Goal: Task Accomplishment & Management: Use online tool/utility

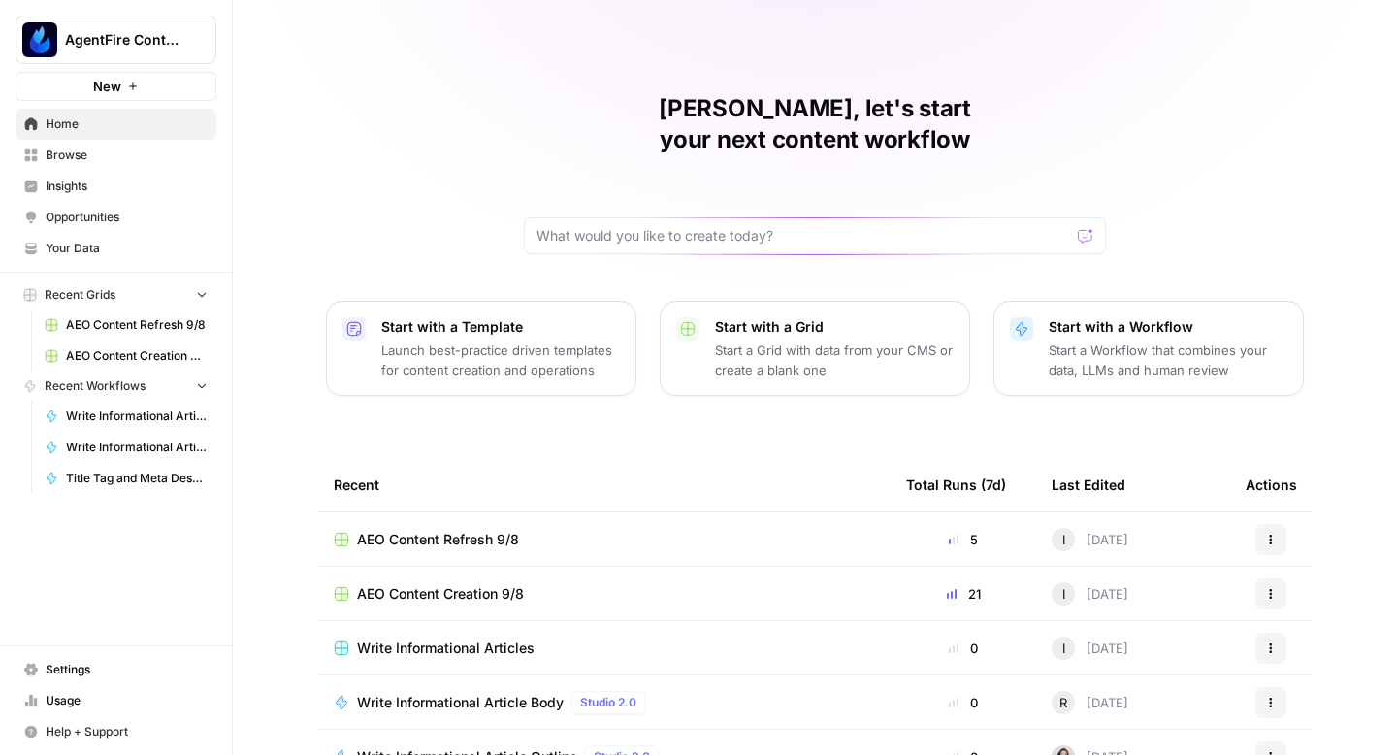
click at [448, 584] on span "AEO Content Creation 9/8" at bounding box center [440, 593] width 167 height 19
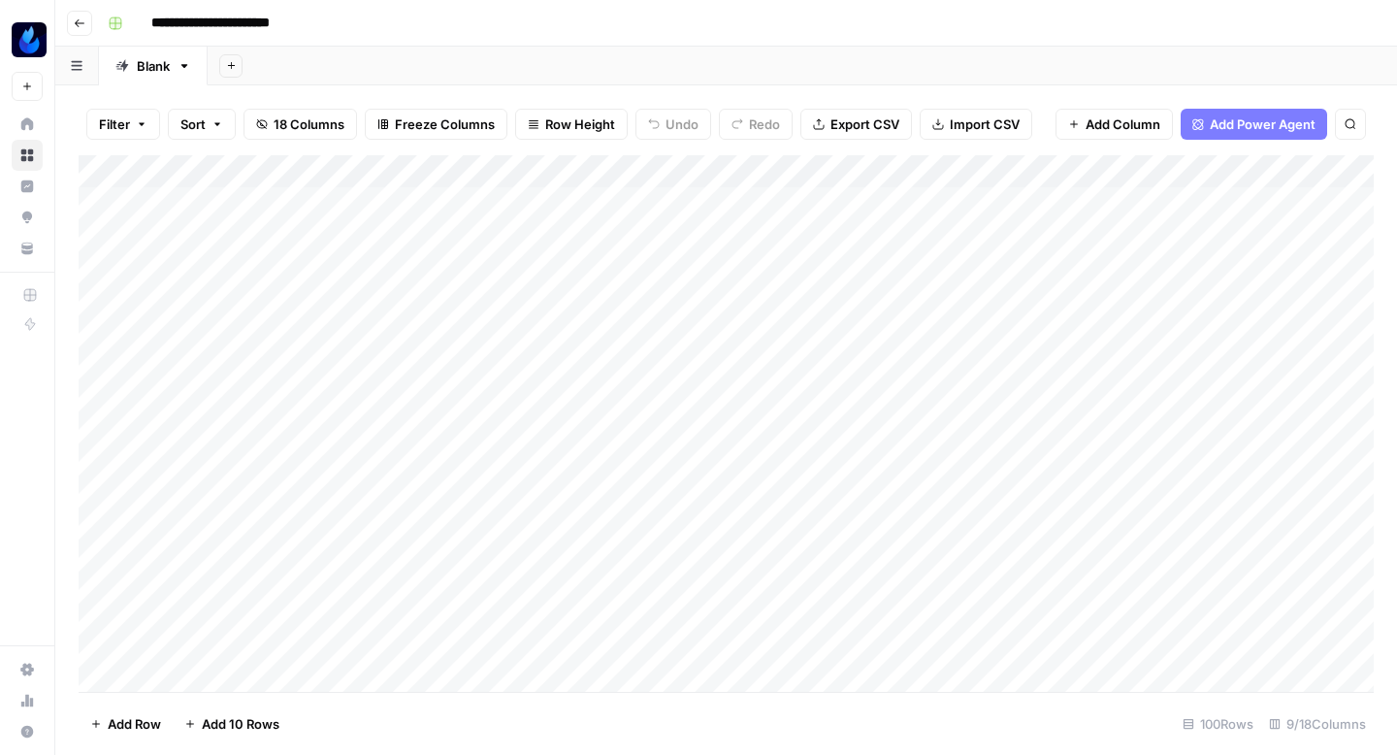
click at [768, 500] on div "Add Column" at bounding box center [726, 423] width 1295 height 537
click at [1016, 497] on div "Add Column" at bounding box center [726, 423] width 1295 height 537
click at [759, 452] on div "Add Column" at bounding box center [726, 423] width 1295 height 537
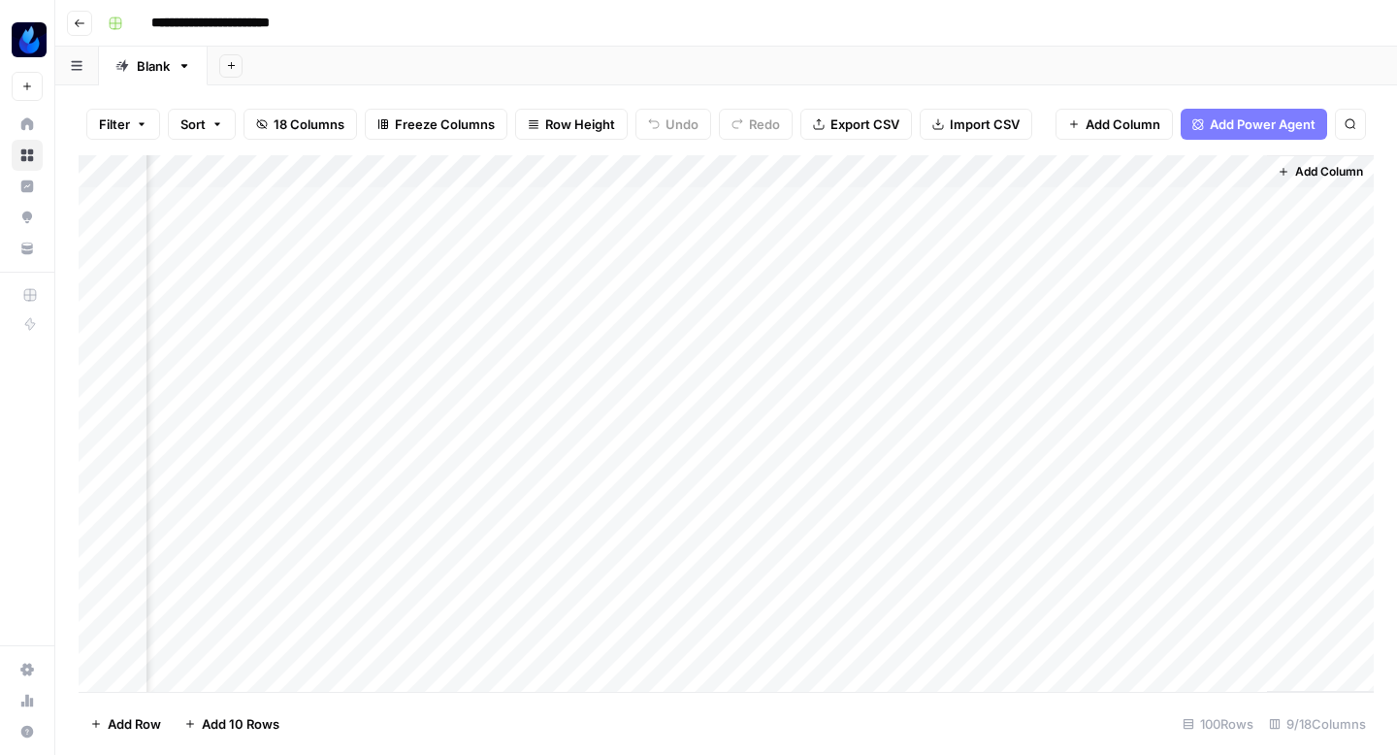
scroll to position [0, 978]
click at [995, 230] on div "Add Column" at bounding box center [726, 423] width 1295 height 537
click at [967, 225] on div "Add Column" at bounding box center [726, 423] width 1295 height 537
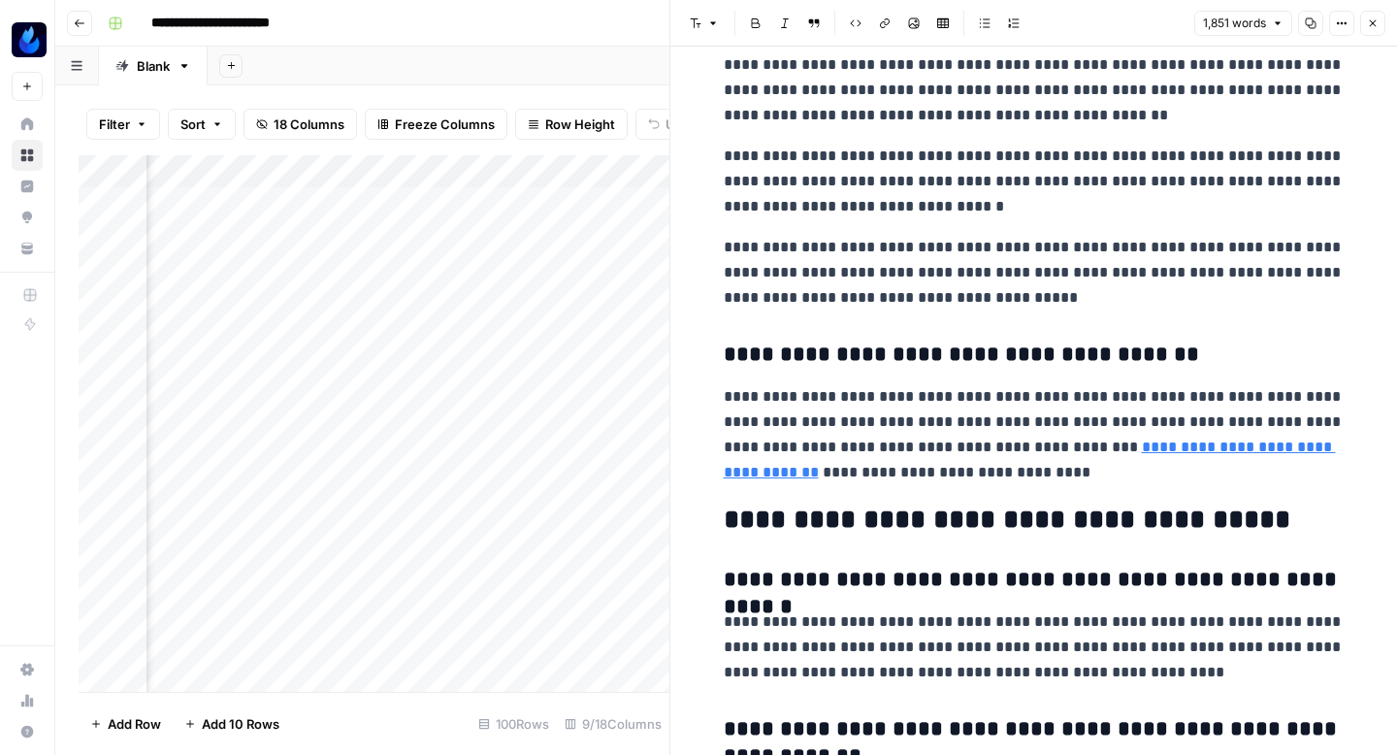
scroll to position [6760, 0]
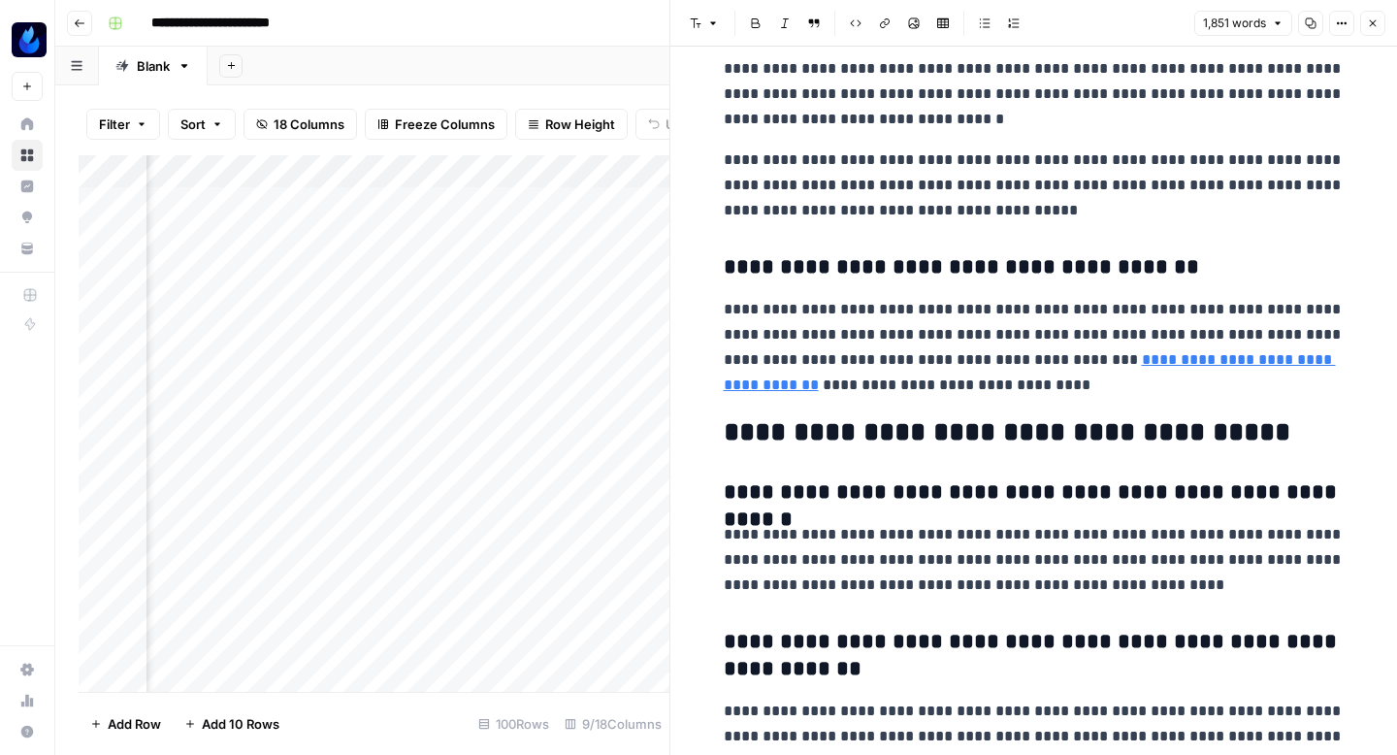
click at [1374, 18] on icon "button" at bounding box center [1373, 23] width 12 height 12
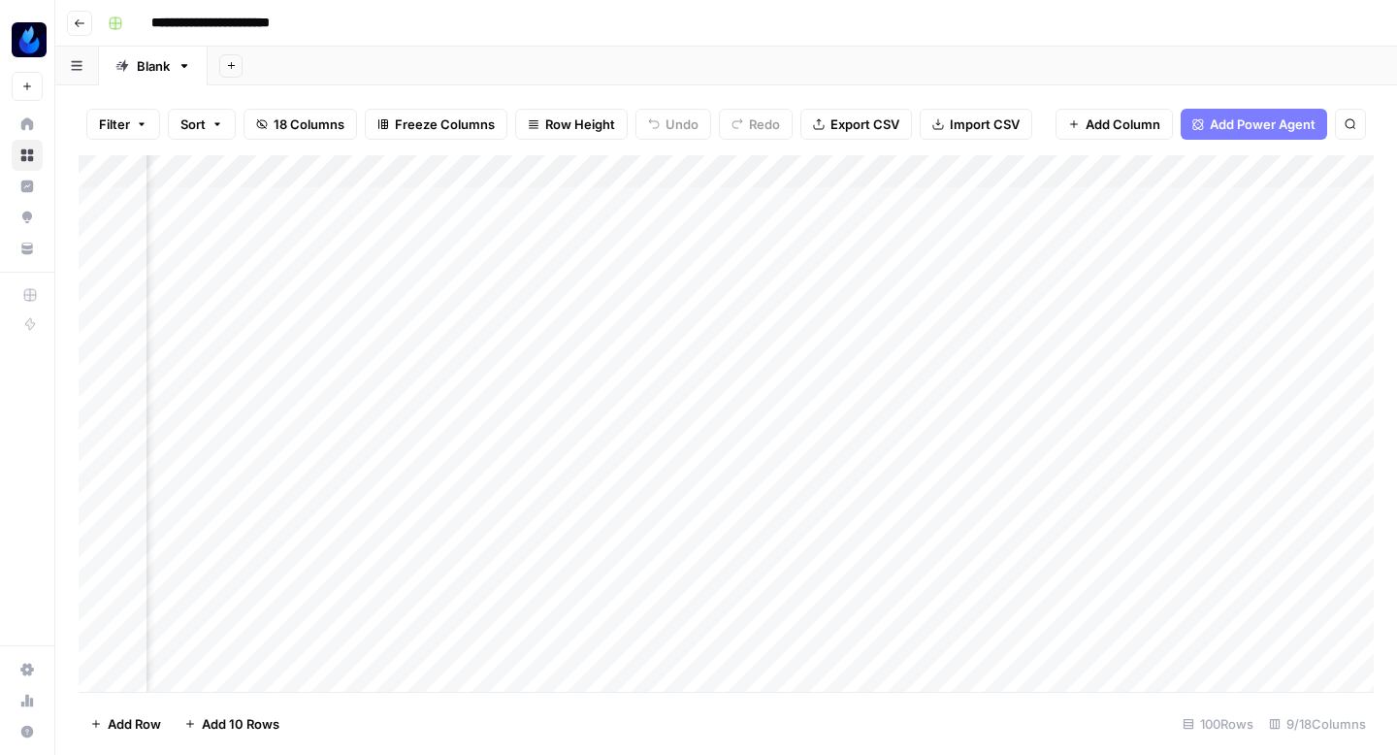
scroll to position [3, 568]
click at [598, 557] on div "Add Column" at bounding box center [726, 423] width 1295 height 537
click at [697, 490] on div "Add Column" at bounding box center [726, 423] width 1295 height 537
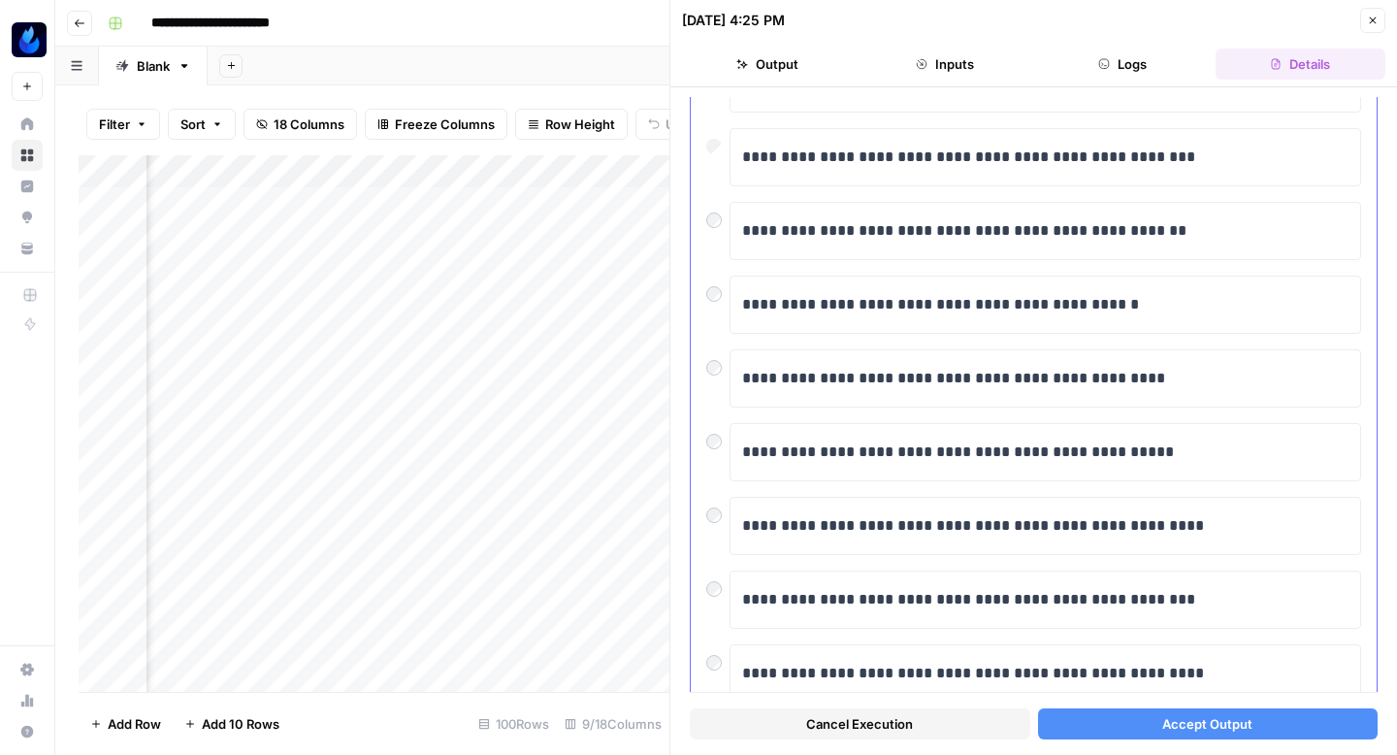
scroll to position [330, 0]
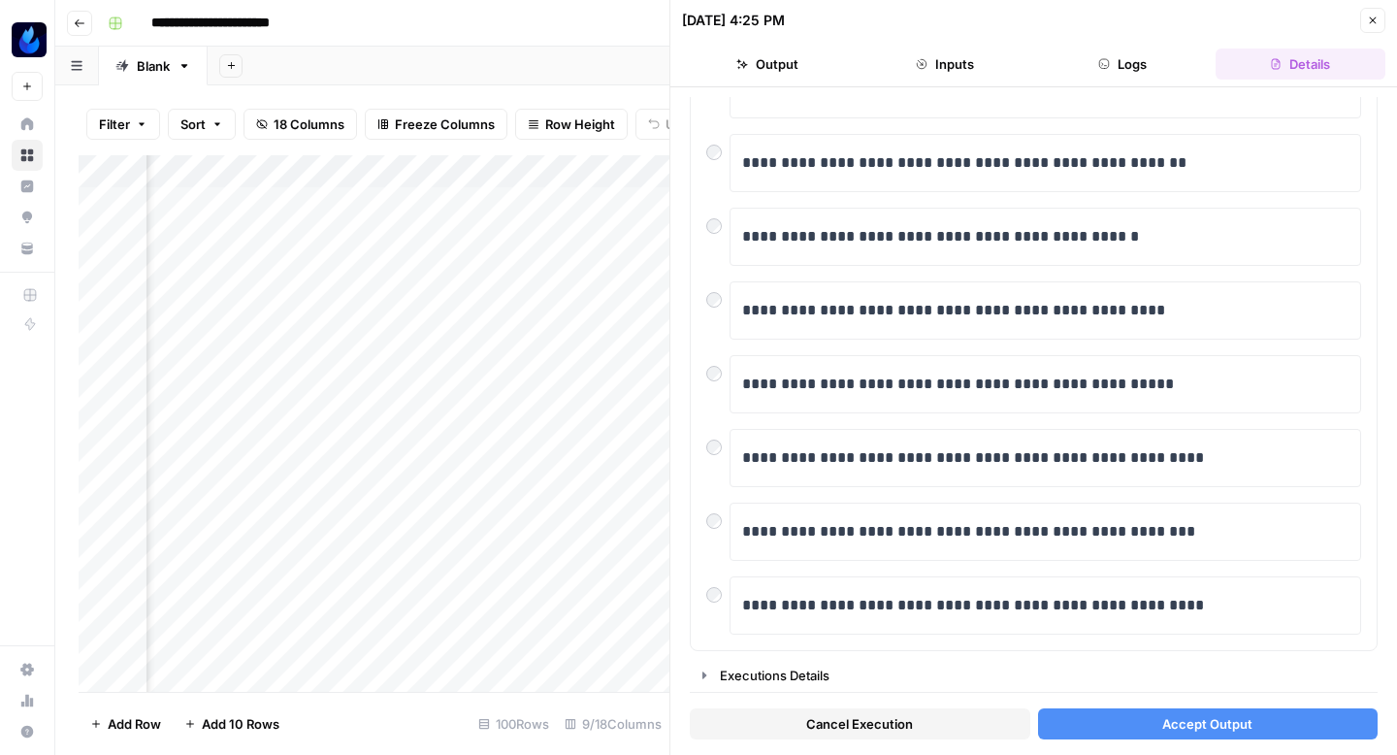
click at [1119, 716] on button "Accept Output" at bounding box center [1208, 723] width 341 height 31
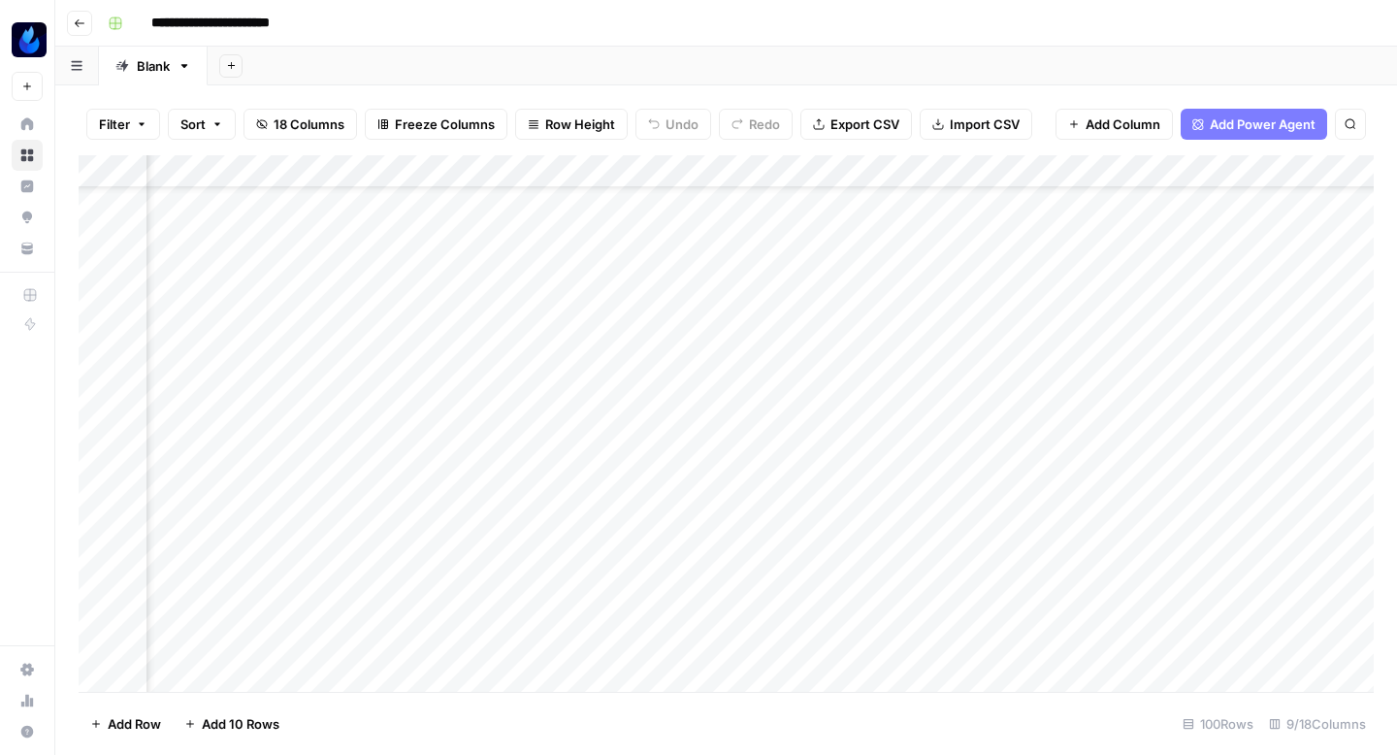
scroll to position [82, 978]
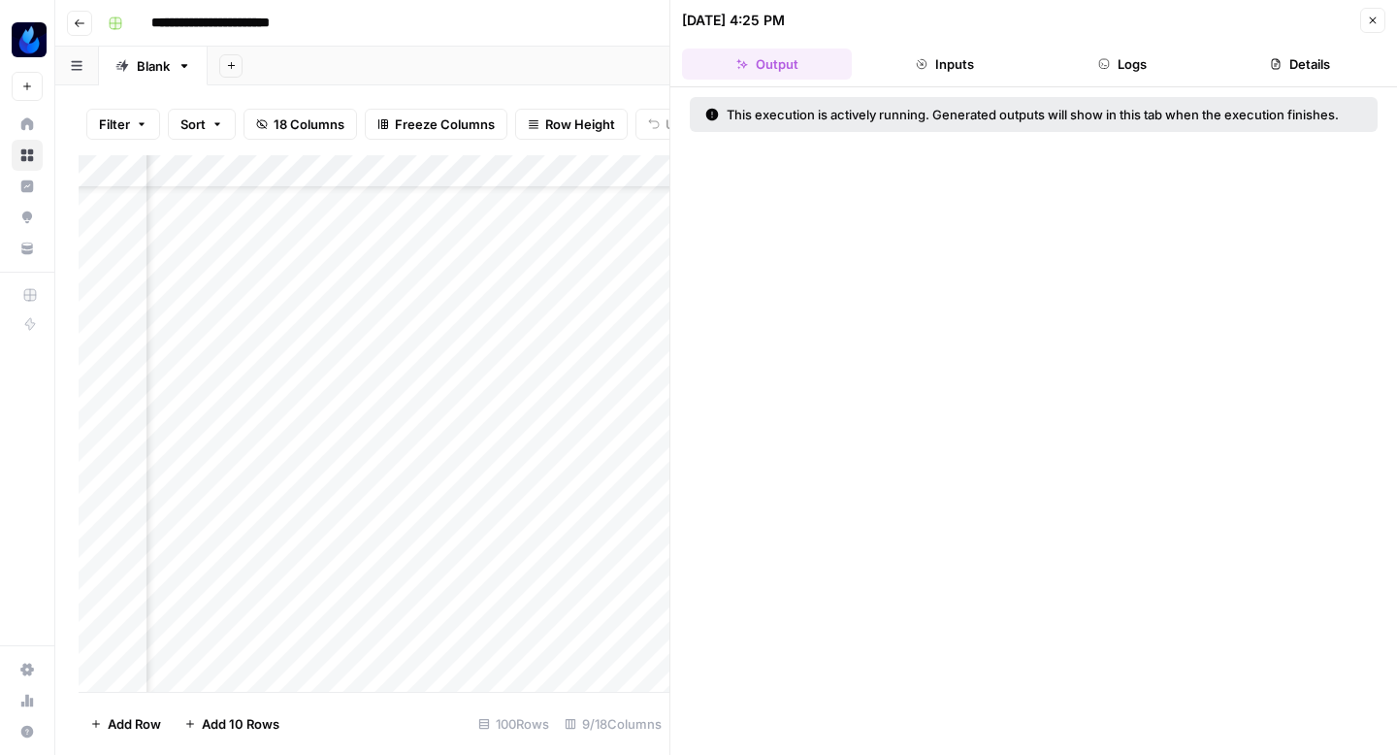
click at [1376, 19] on icon "button" at bounding box center [1373, 21] width 12 height 12
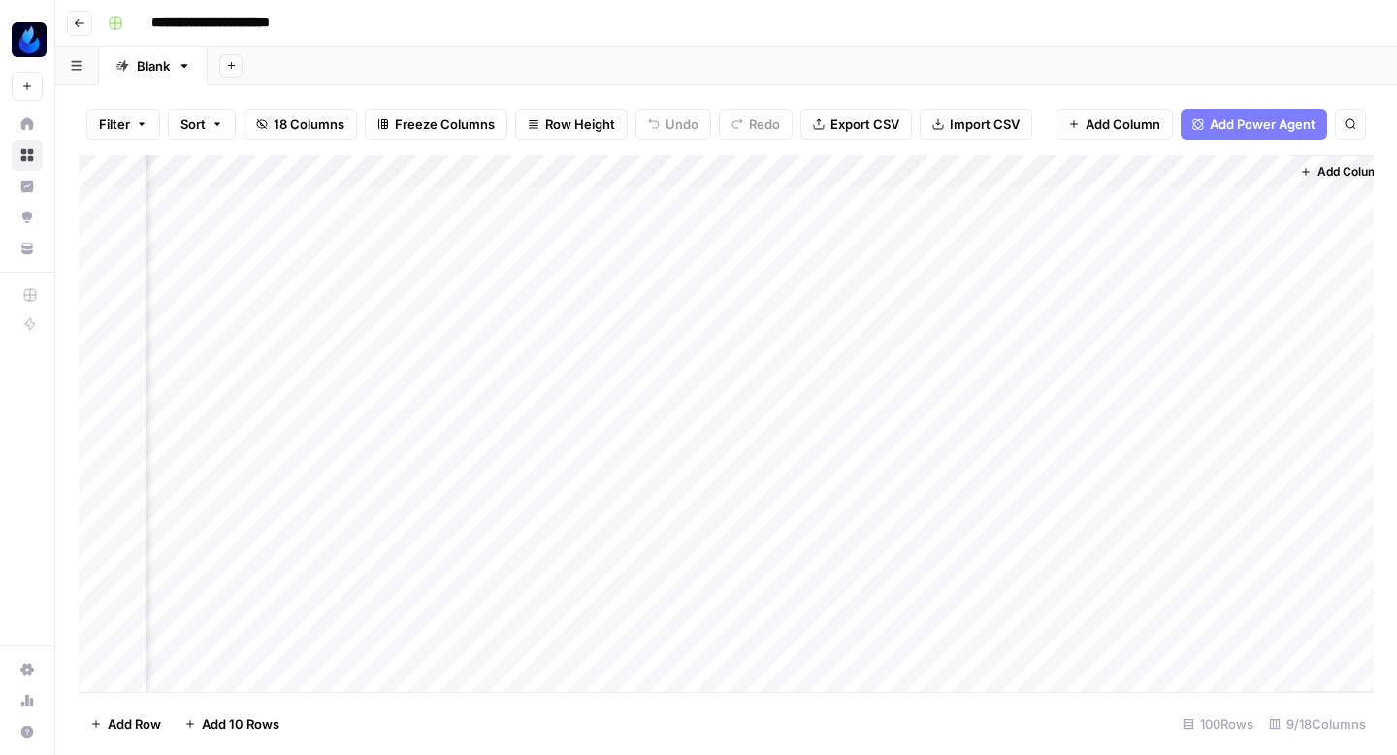
scroll to position [0, 955]
click at [1211, 233] on div "Add Column" at bounding box center [726, 423] width 1295 height 537
click at [976, 233] on div "Add Column" at bounding box center [726, 423] width 1295 height 537
click at [1075, 230] on div "Add Column" at bounding box center [726, 423] width 1295 height 537
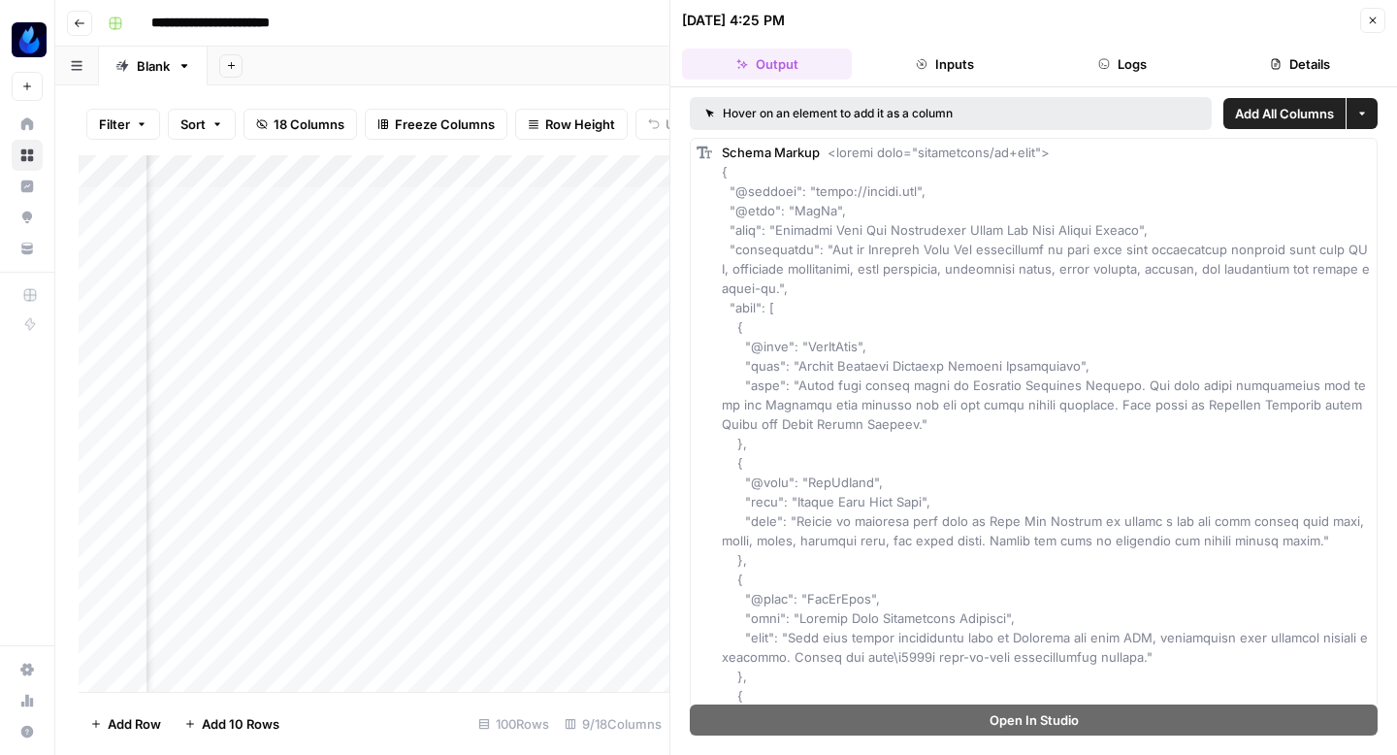
scroll to position [404, 0]
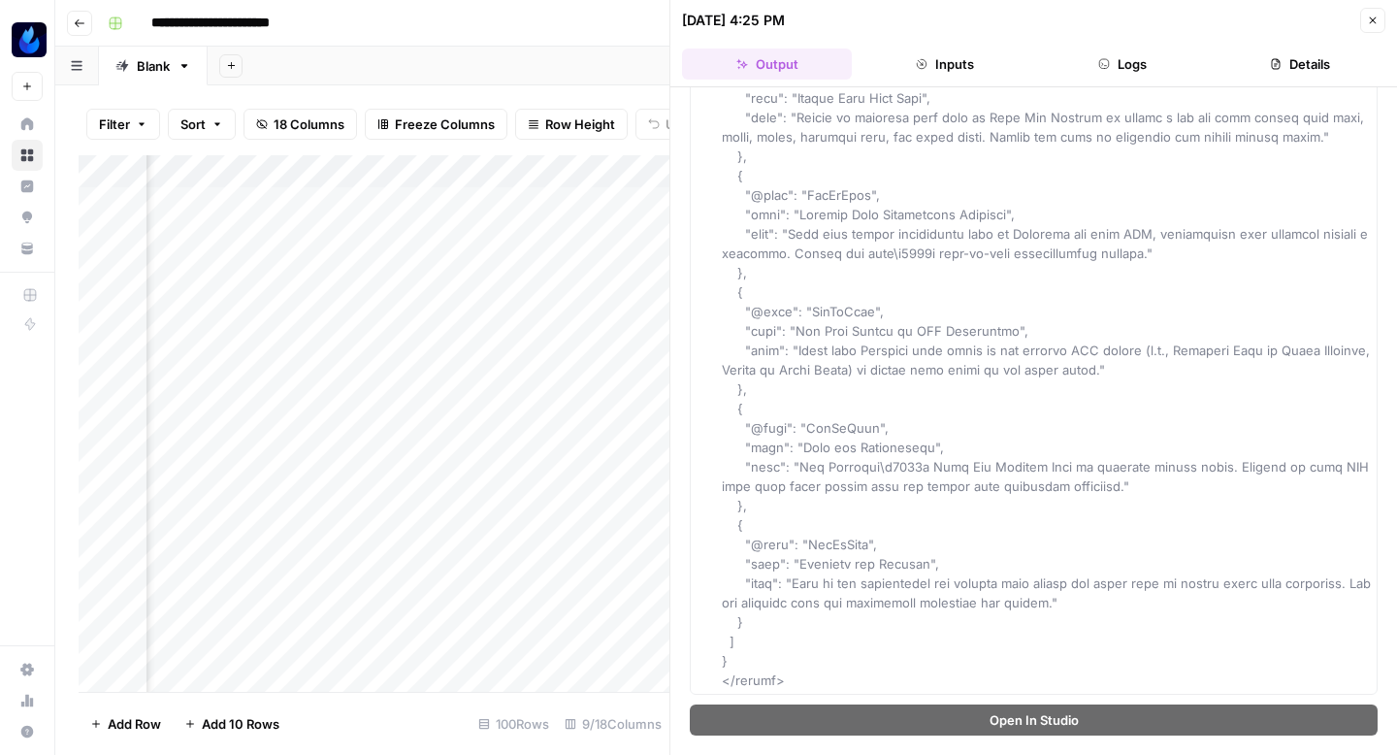
click at [1370, 20] on icon "button" at bounding box center [1373, 21] width 12 height 12
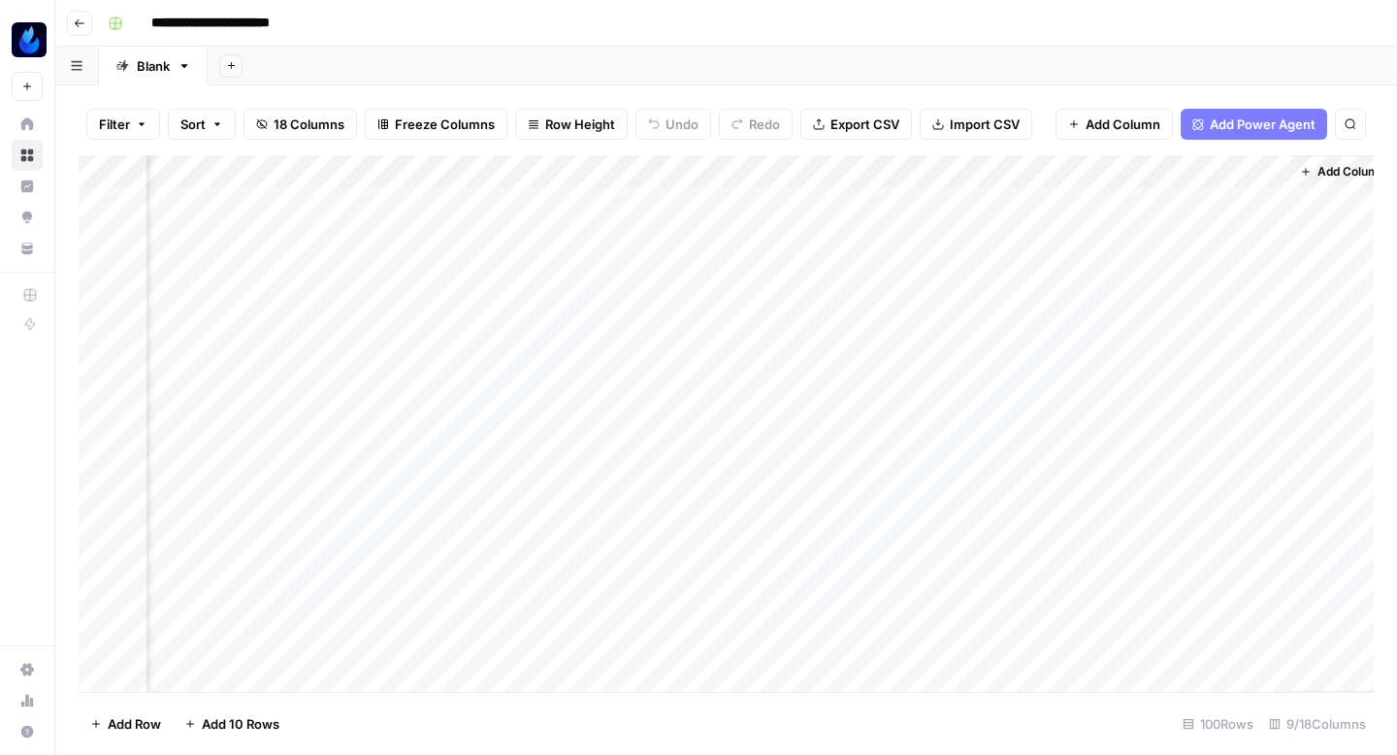
click at [1208, 233] on div "Add Column" at bounding box center [726, 423] width 1295 height 537
click at [1244, 231] on div "Add Column" at bounding box center [726, 423] width 1295 height 537
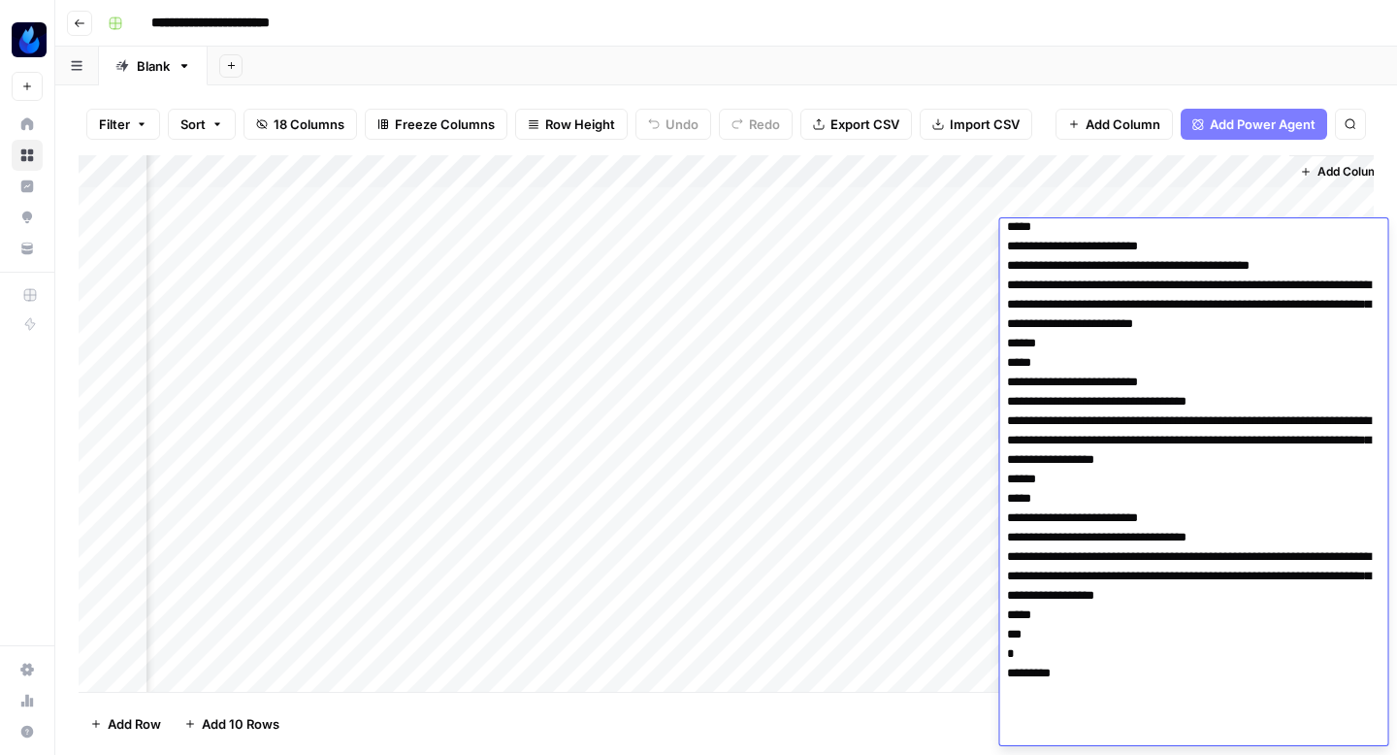
click at [930, 297] on div "Add Column" at bounding box center [726, 423] width 1295 height 537
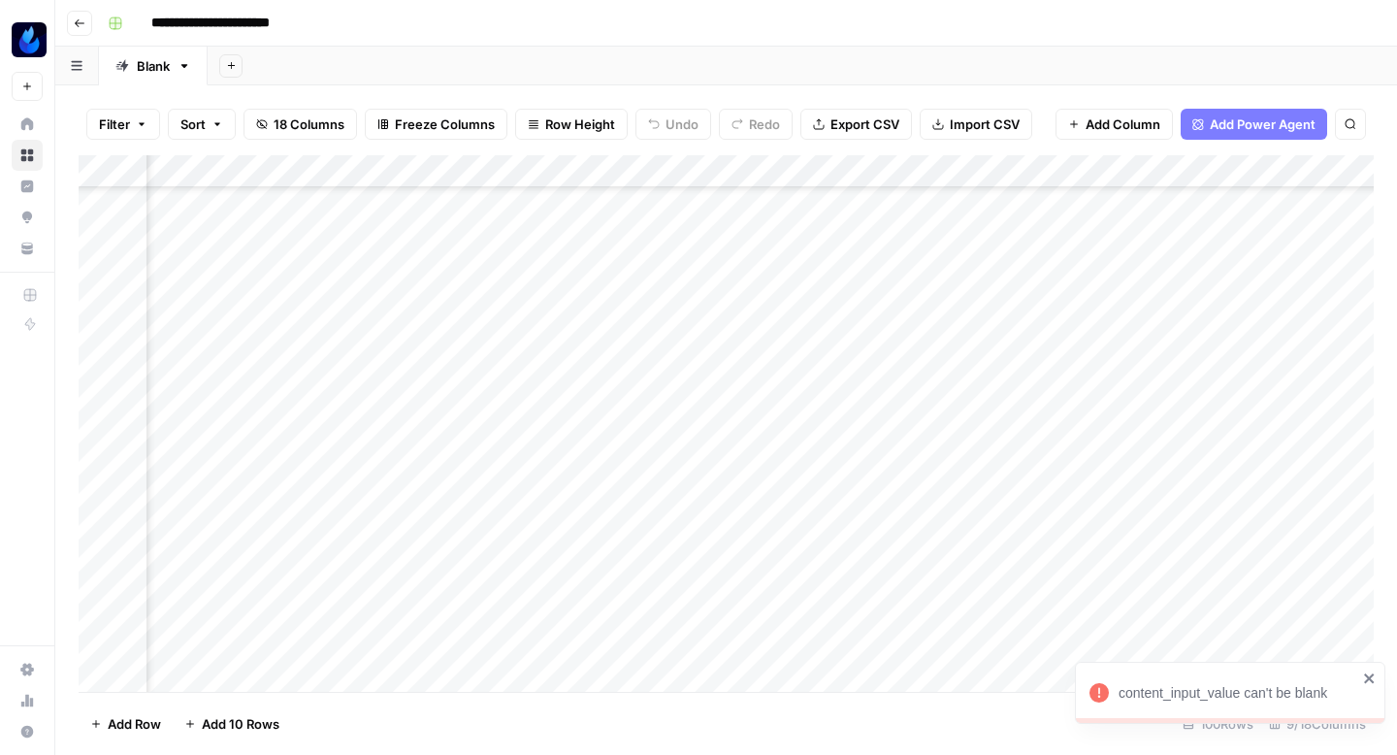
scroll to position [129, 347]
click at [919, 433] on div "Add Column" at bounding box center [726, 423] width 1295 height 537
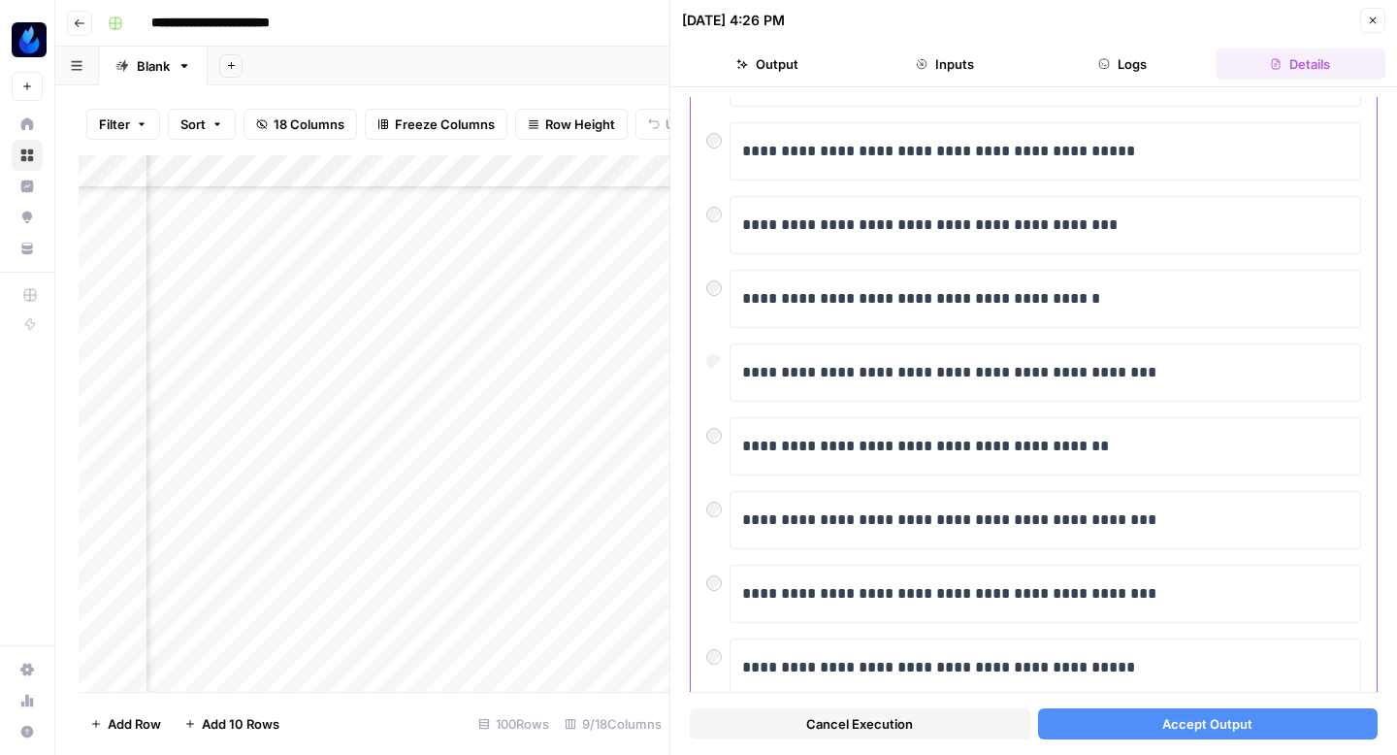
scroll to position [287, 0]
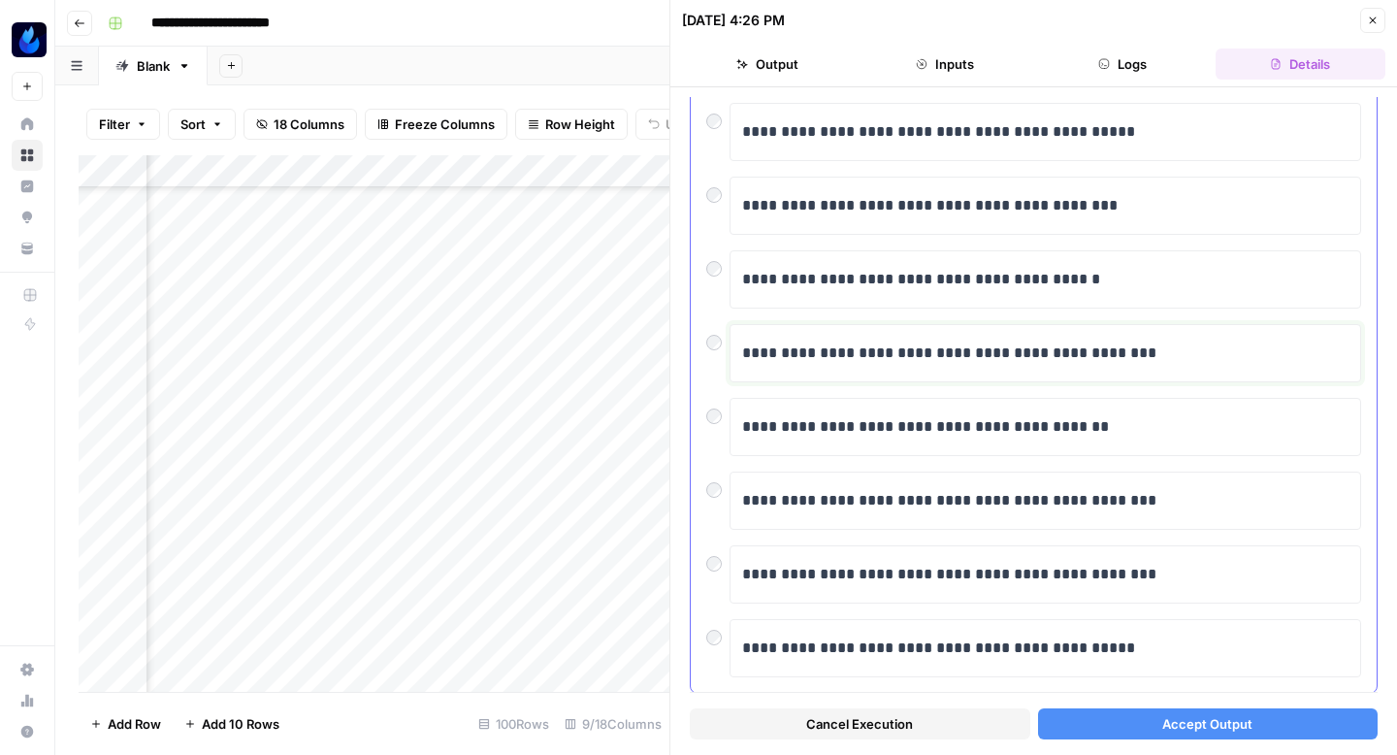
click at [1064, 344] on p "**********" at bounding box center [1045, 353] width 606 height 25
click at [1060, 351] on p "**********" at bounding box center [1045, 353] width 606 height 25
click at [1139, 730] on button "Accept Output" at bounding box center [1208, 723] width 341 height 31
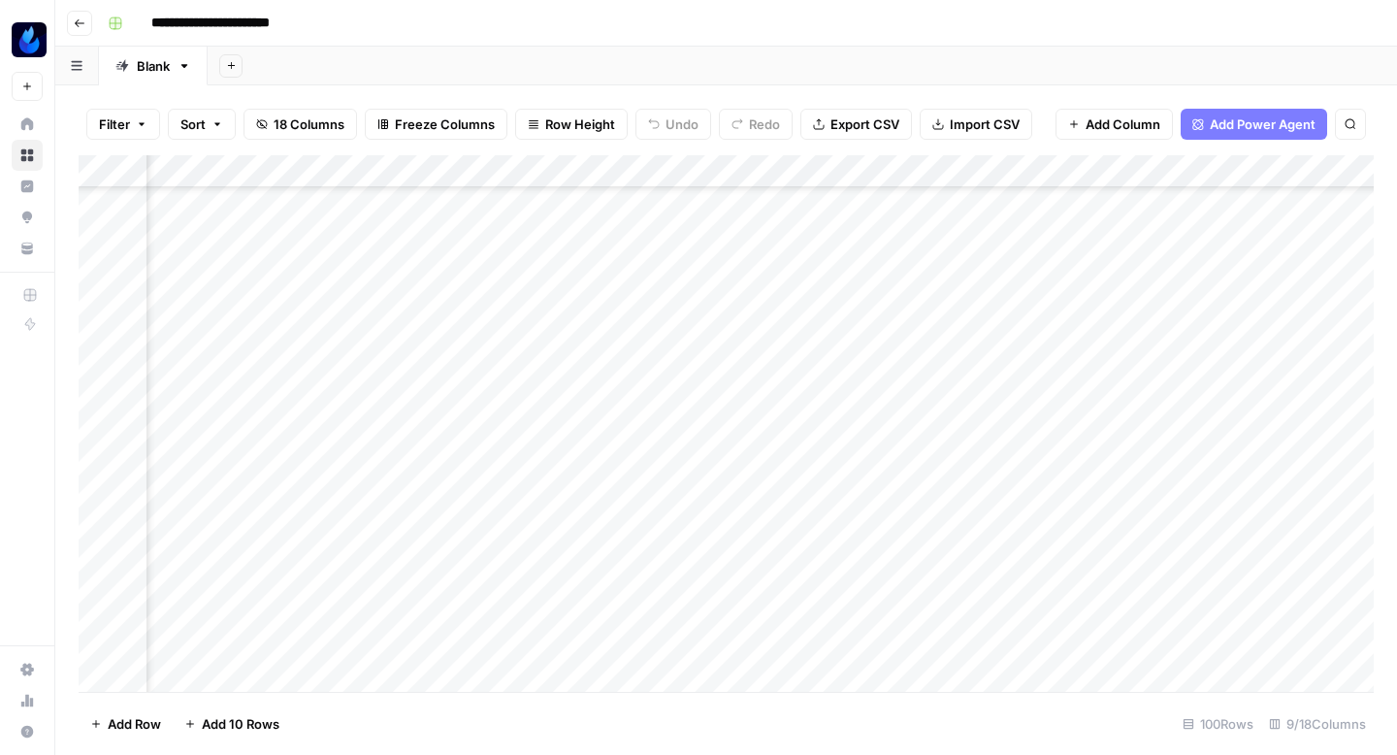
scroll to position [116, 805]
click at [776, 377] on div "Add Column" at bounding box center [726, 423] width 1295 height 537
click at [774, 448] on div "Add Column" at bounding box center [726, 423] width 1295 height 537
